Goal: Task Accomplishment & Management: Manage account settings

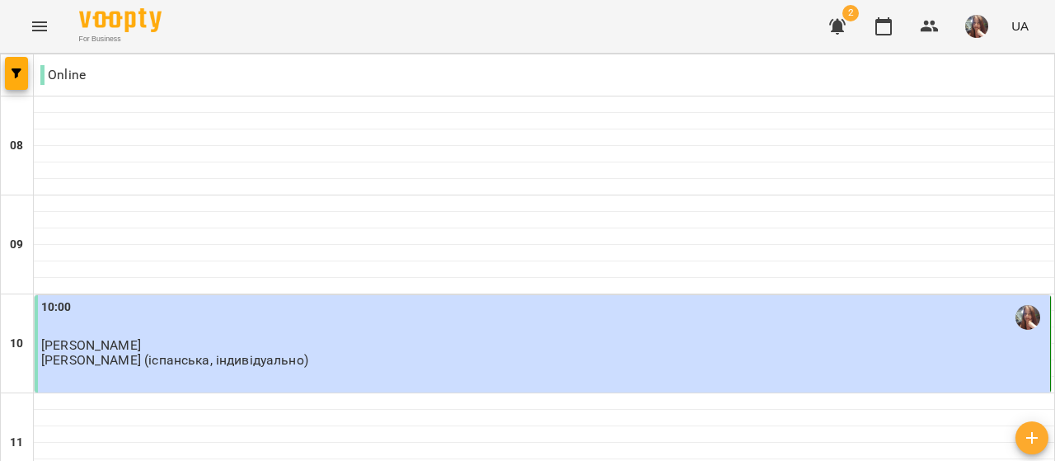
scroll to position [906, 0]
click at [981, 24] on img "button" at bounding box center [976, 26] width 23 height 23
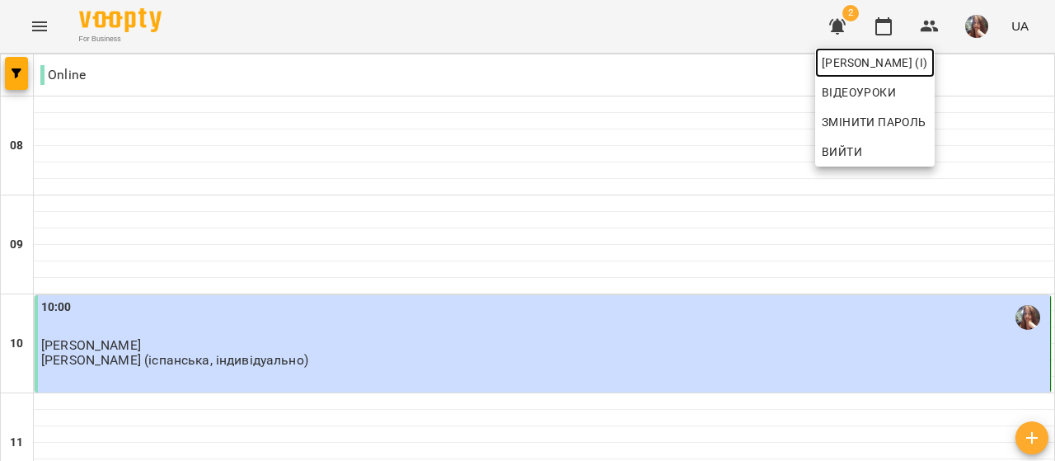
click at [928, 54] on span "[PERSON_NAME] (і)" at bounding box center [874, 63] width 106 height 20
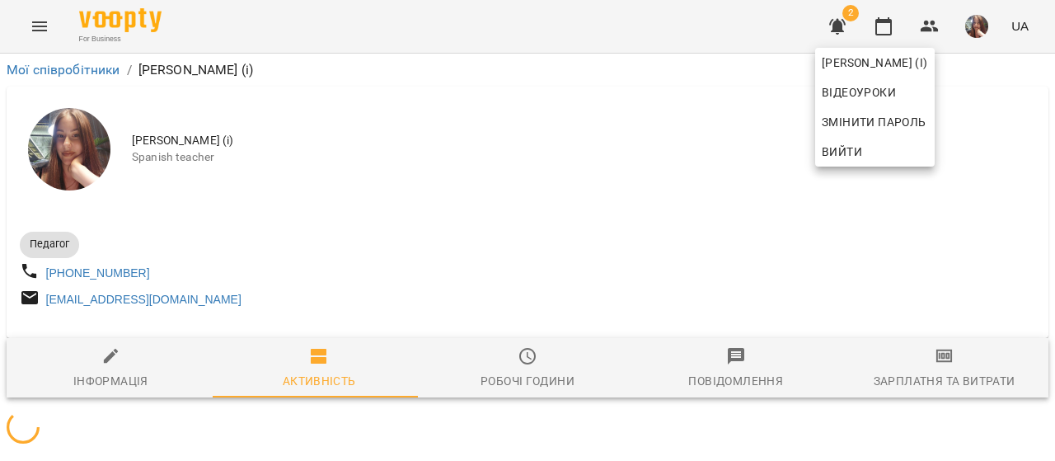
click at [709, 185] on div at bounding box center [527, 230] width 1055 height 461
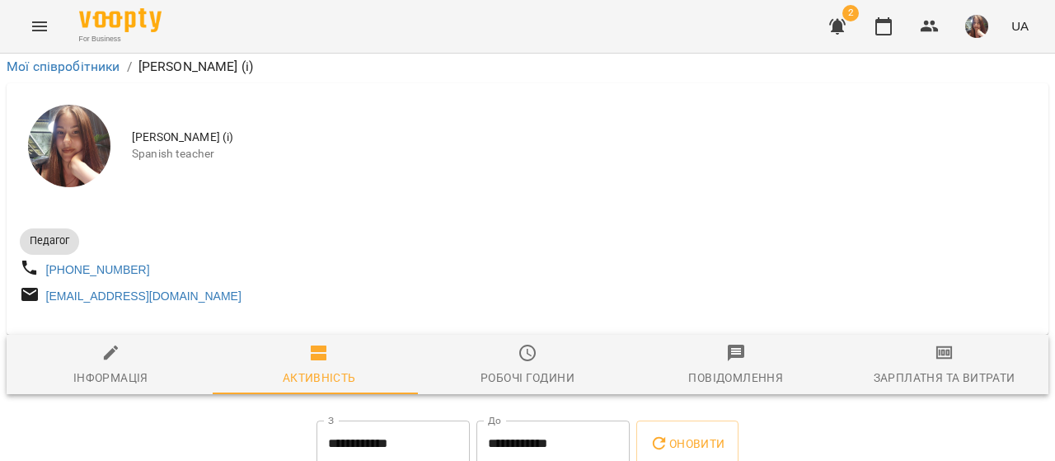
scroll to position [429, 0]
click at [888, 29] on icon "button" at bounding box center [883, 26] width 20 height 20
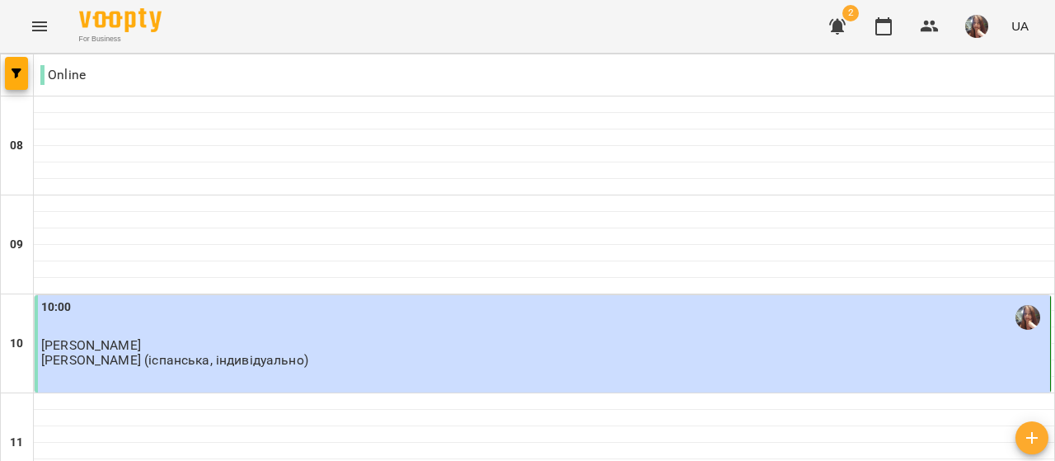
scroll to position [989, 0]
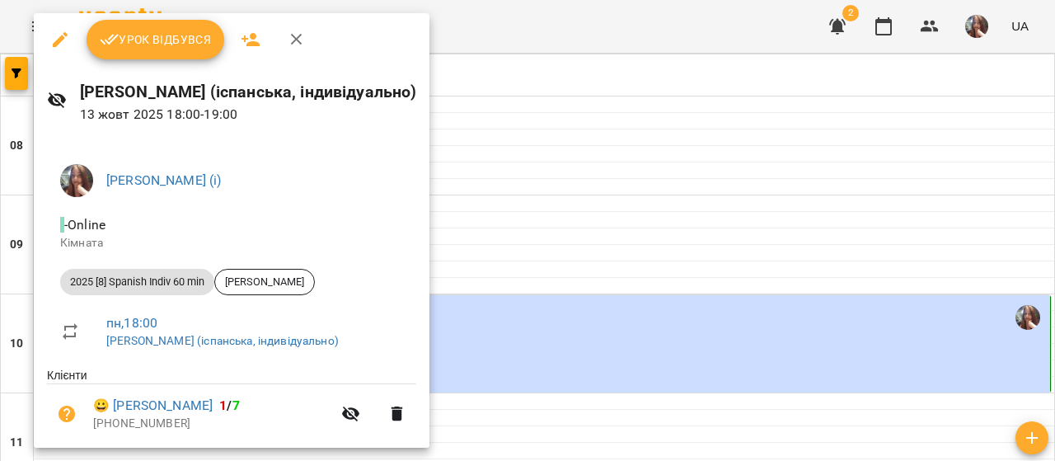
click at [171, 44] on span "Урок відбувся" at bounding box center [156, 40] width 112 height 20
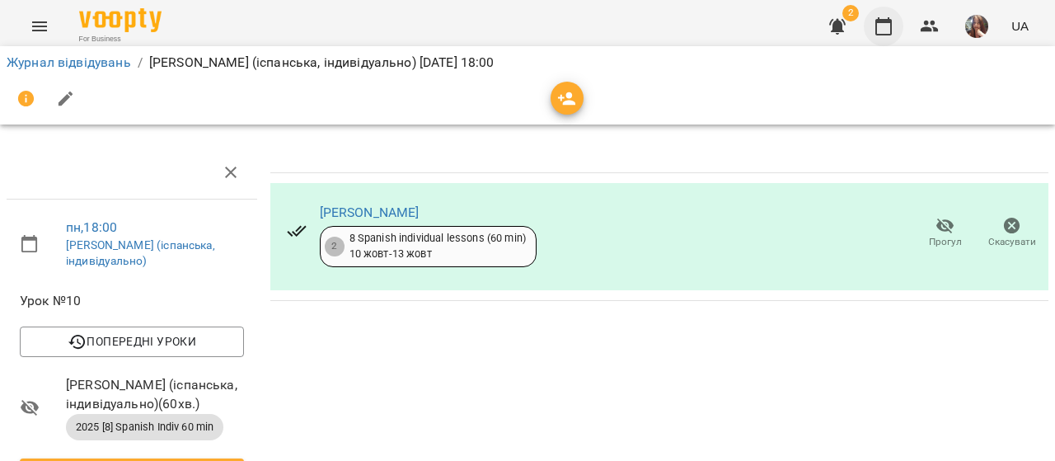
click at [882, 21] on icon "button" at bounding box center [883, 26] width 16 height 18
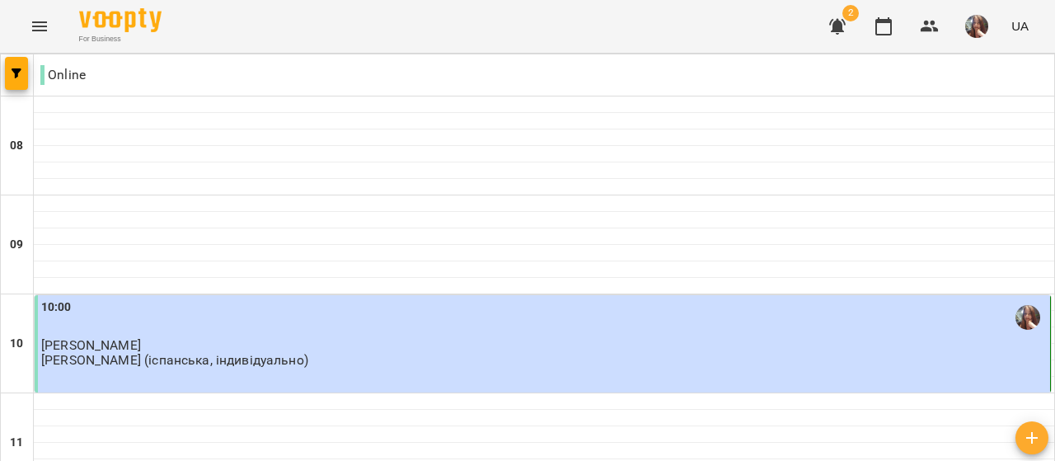
scroll to position [989, 0]
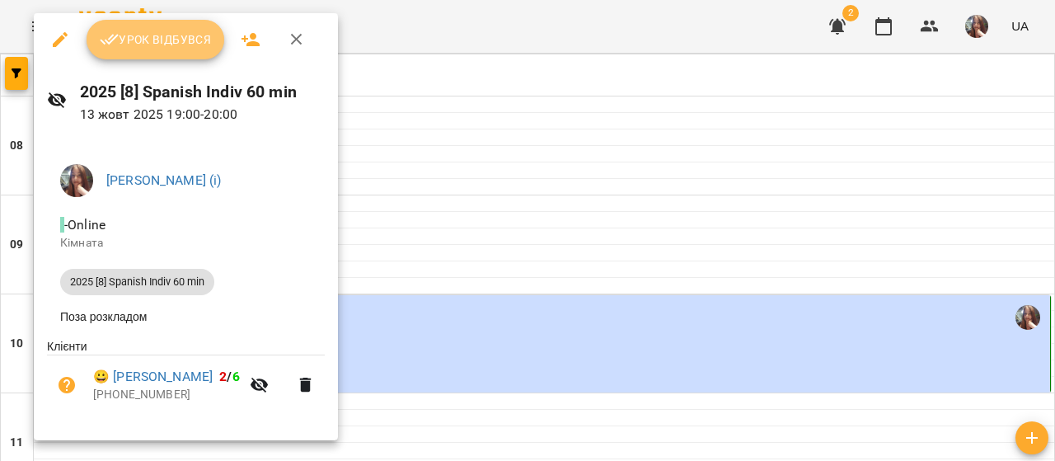
click at [154, 44] on span "Урок відбувся" at bounding box center [156, 40] width 112 height 20
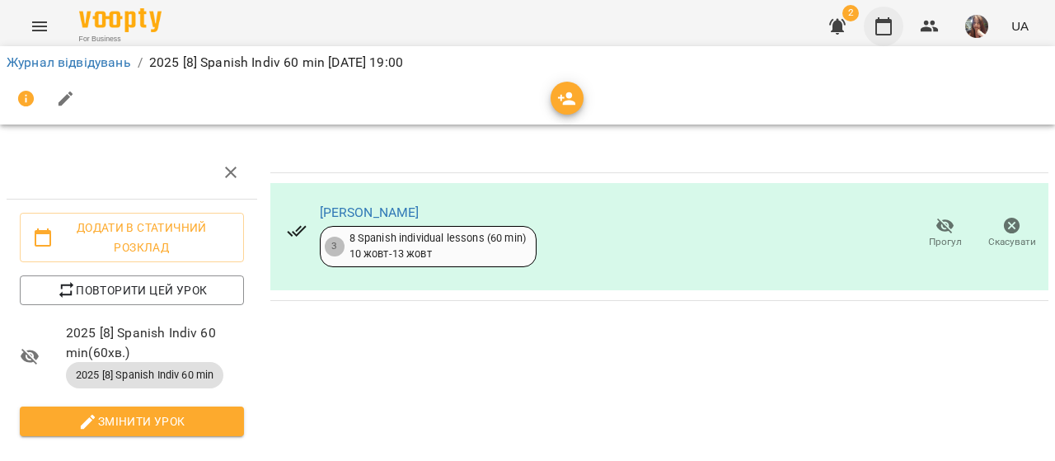
click at [880, 21] on icon "button" at bounding box center [883, 26] width 16 height 18
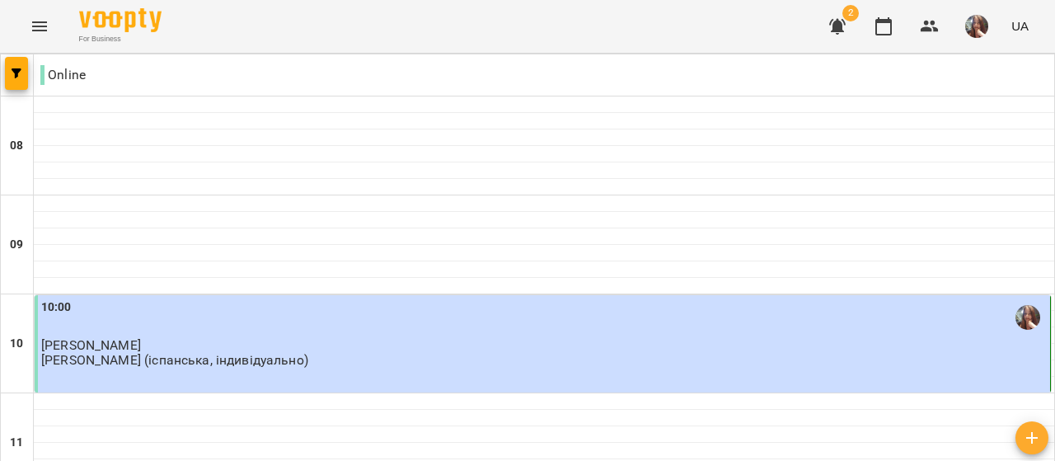
scroll to position [989, 0]
click at [984, 24] on img "button" at bounding box center [976, 26] width 23 height 23
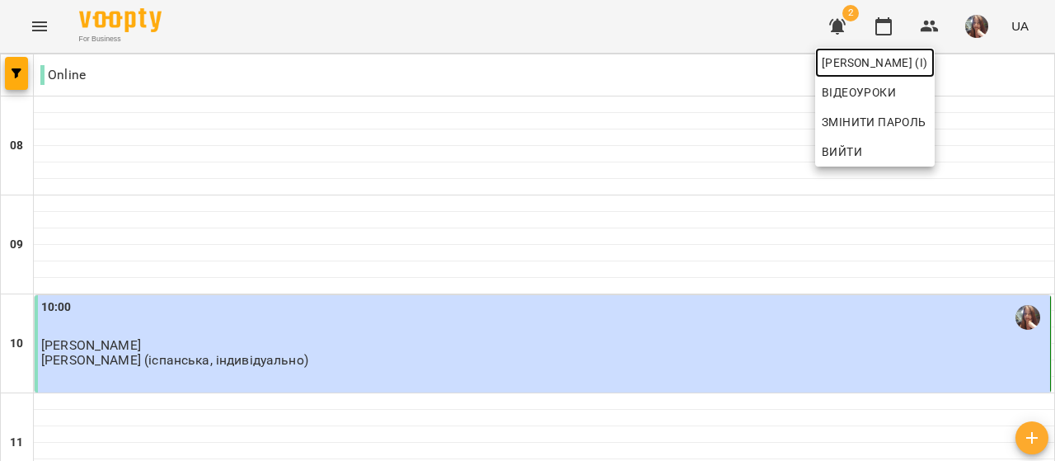
click at [928, 67] on span "[PERSON_NAME] (і)" at bounding box center [874, 63] width 106 height 20
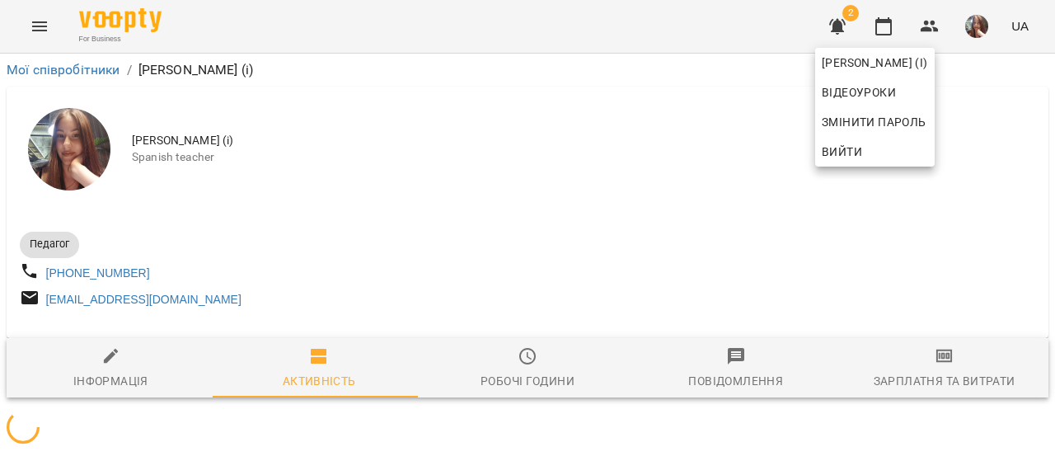
click at [667, 177] on div at bounding box center [527, 230] width 1055 height 461
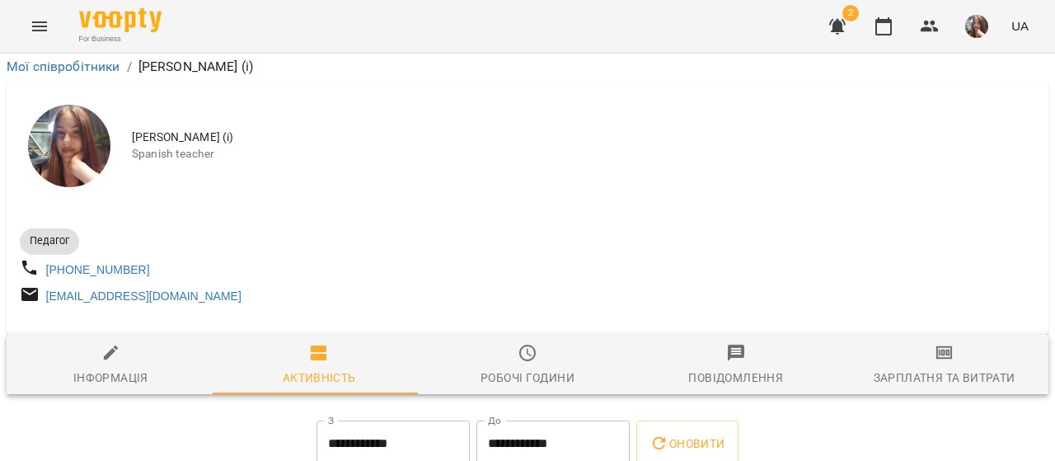
scroll to position [247, 0]
click at [893, 24] on icon "button" at bounding box center [883, 26] width 20 height 20
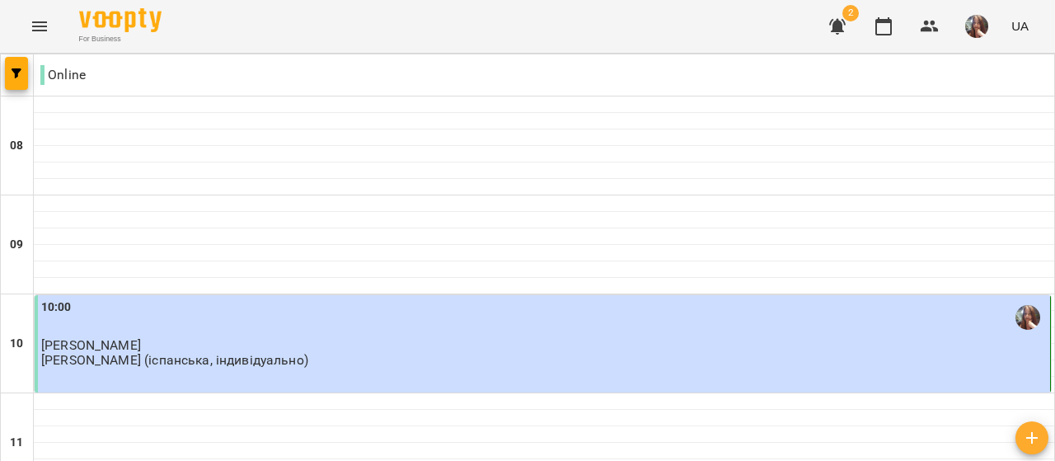
scroll to position [1071, 0]
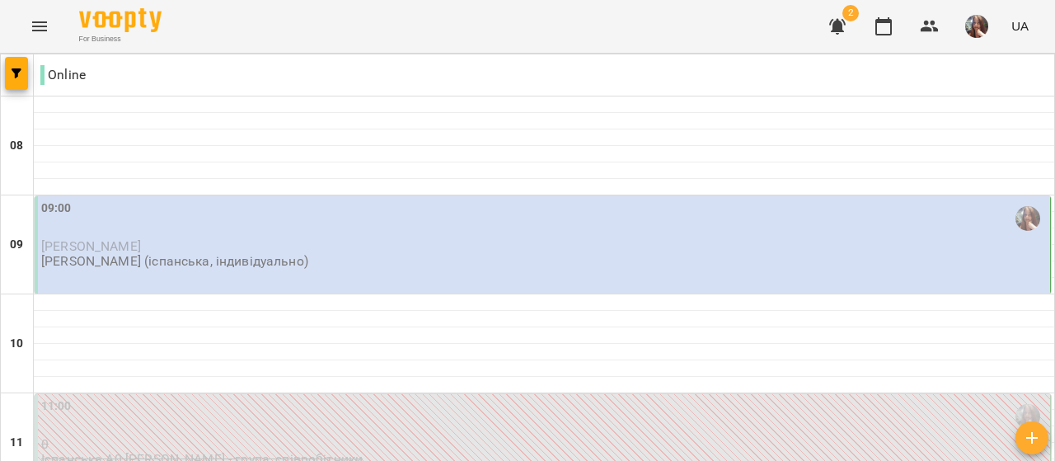
scroll to position [0, 0]
